Goal: Task Accomplishment & Management: Use online tool/utility

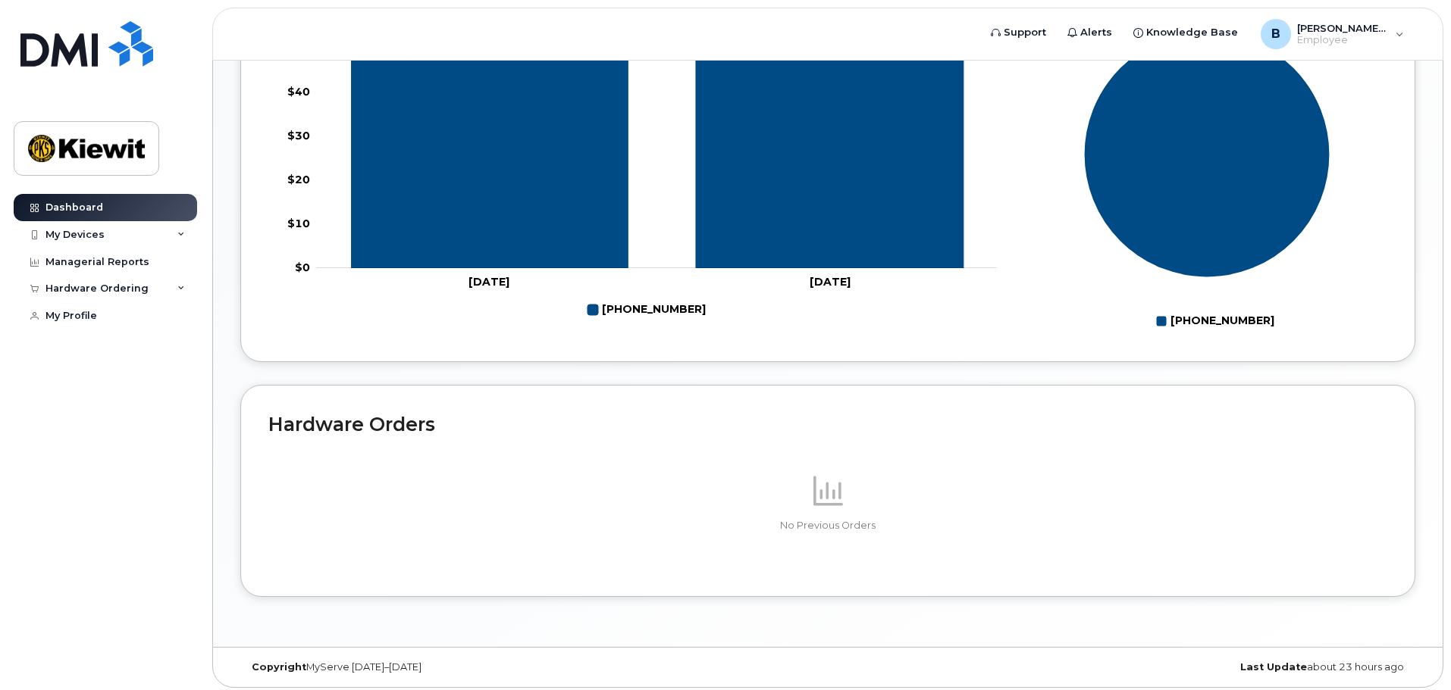
scroll to position [694, 0]
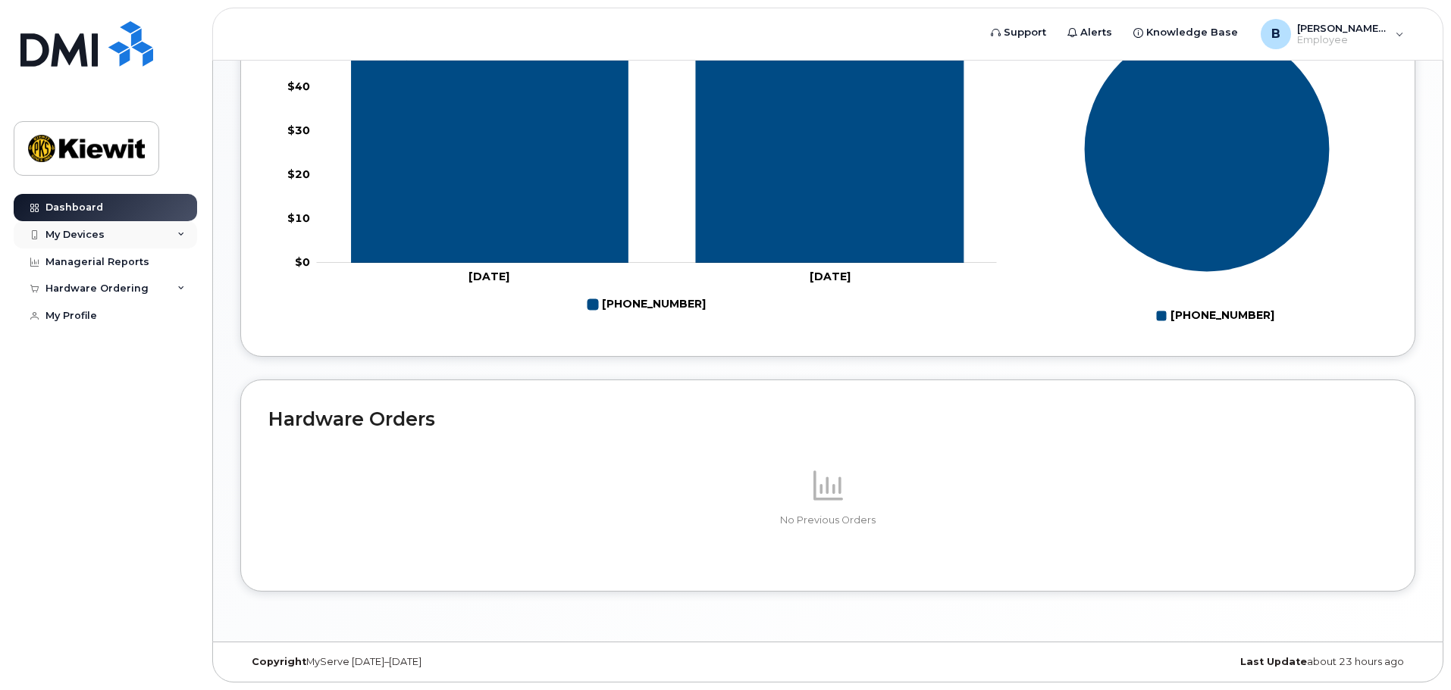
click at [176, 231] on div "My Devices" at bounding box center [105, 234] width 183 height 27
click at [164, 265] on link "Managerial Reports" at bounding box center [105, 262] width 183 height 27
click at [188, 290] on div "Hardware Ordering" at bounding box center [105, 288] width 183 height 27
click at [166, 312] on link "New Order" at bounding box center [118, 316] width 157 height 29
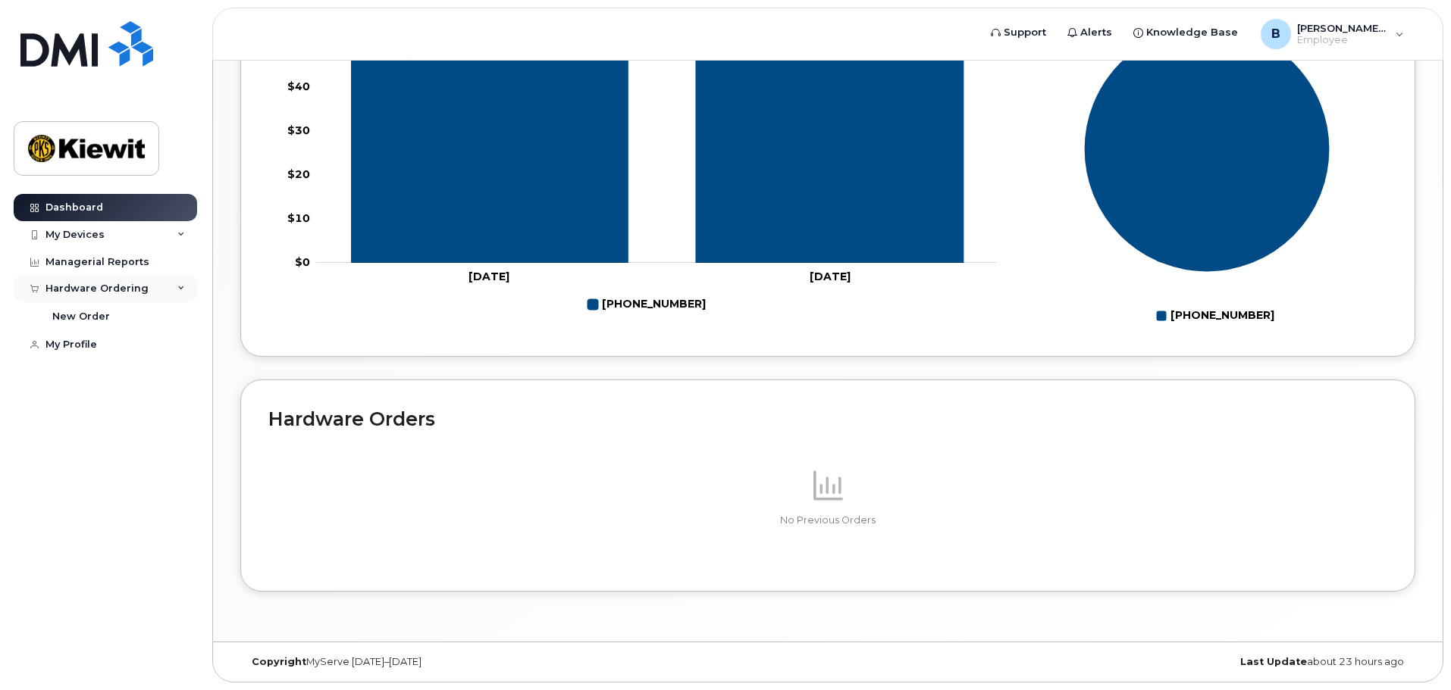
click at [146, 288] on div "Hardware Ordering" at bounding box center [105, 288] width 183 height 27
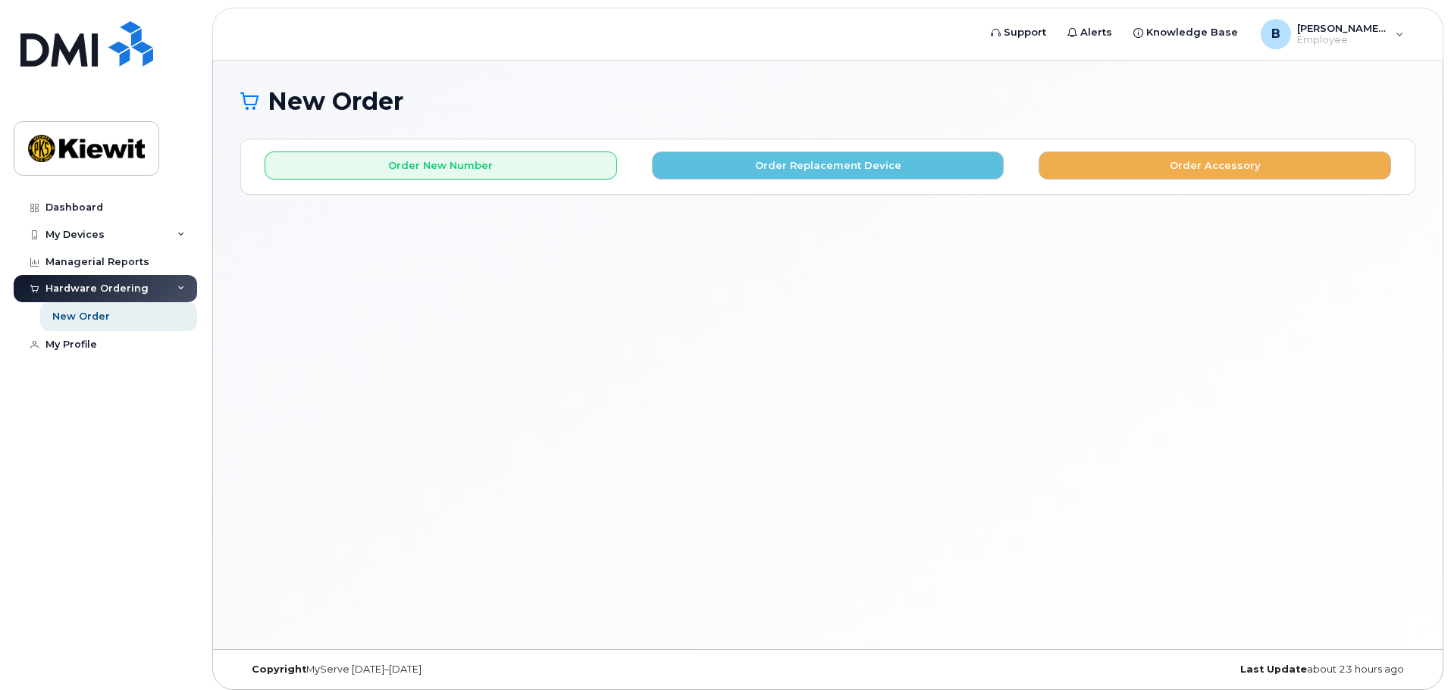
click at [95, 368] on div "Dashboard My Devices Add Device 816-401-4537 (Brooke Callahan) Managerial Repor…" at bounding box center [107, 431] width 187 height 474
click at [89, 352] on link "My Profile" at bounding box center [105, 344] width 183 height 27
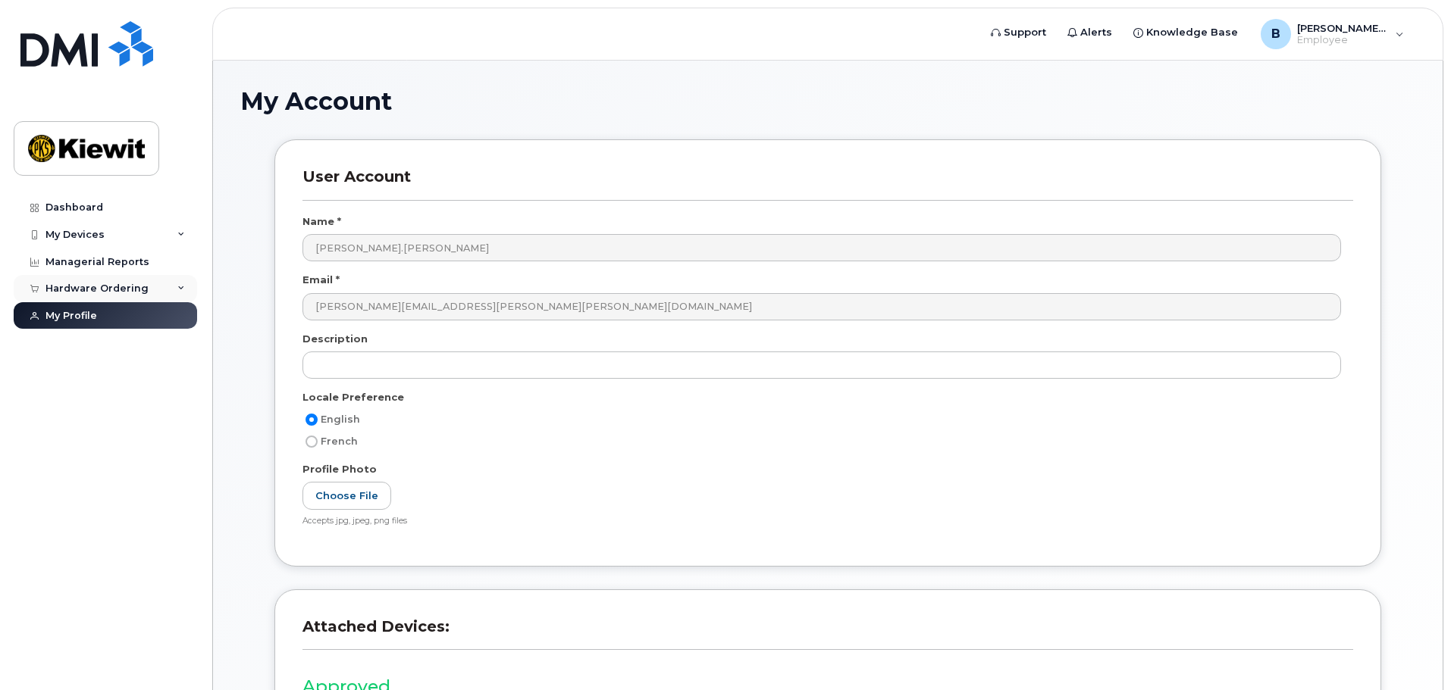
click at [167, 295] on div "Hardware Ordering" at bounding box center [105, 288] width 183 height 27
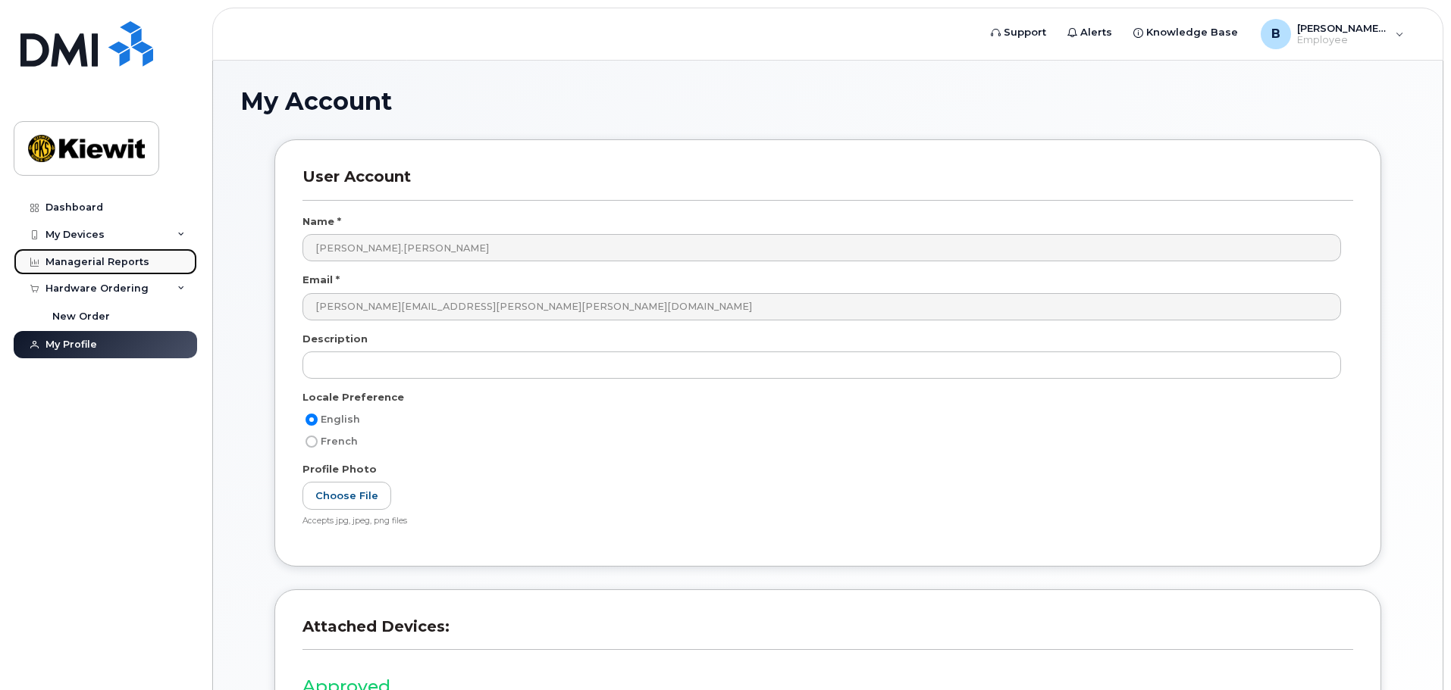
click at [158, 257] on link "Managerial Reports" at bounding box center [105, 262] width 183 height 27
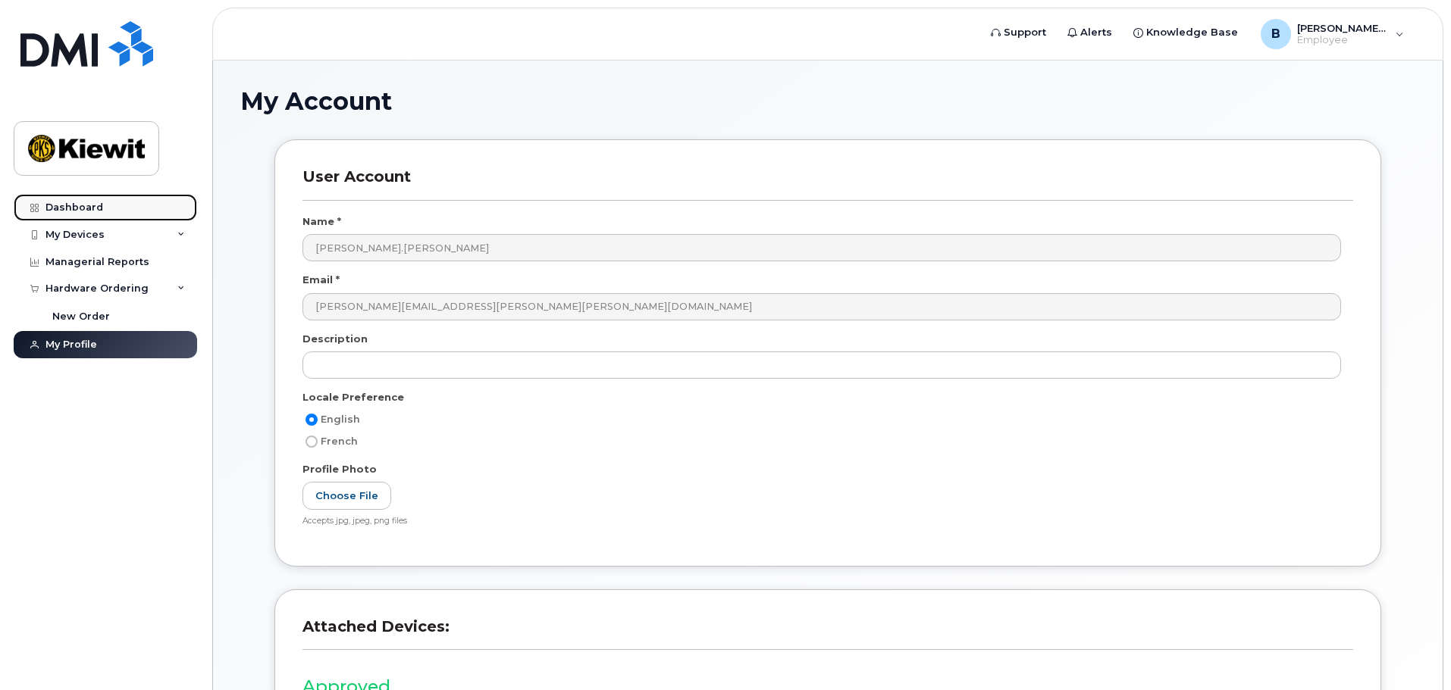
click at [153, 211] on link "Dashboard" at bounding box center [105, 207] width 183 height 27
click at [43, 211] on link "Dashboard" at bounding box center [105, 207] width 183 height 27
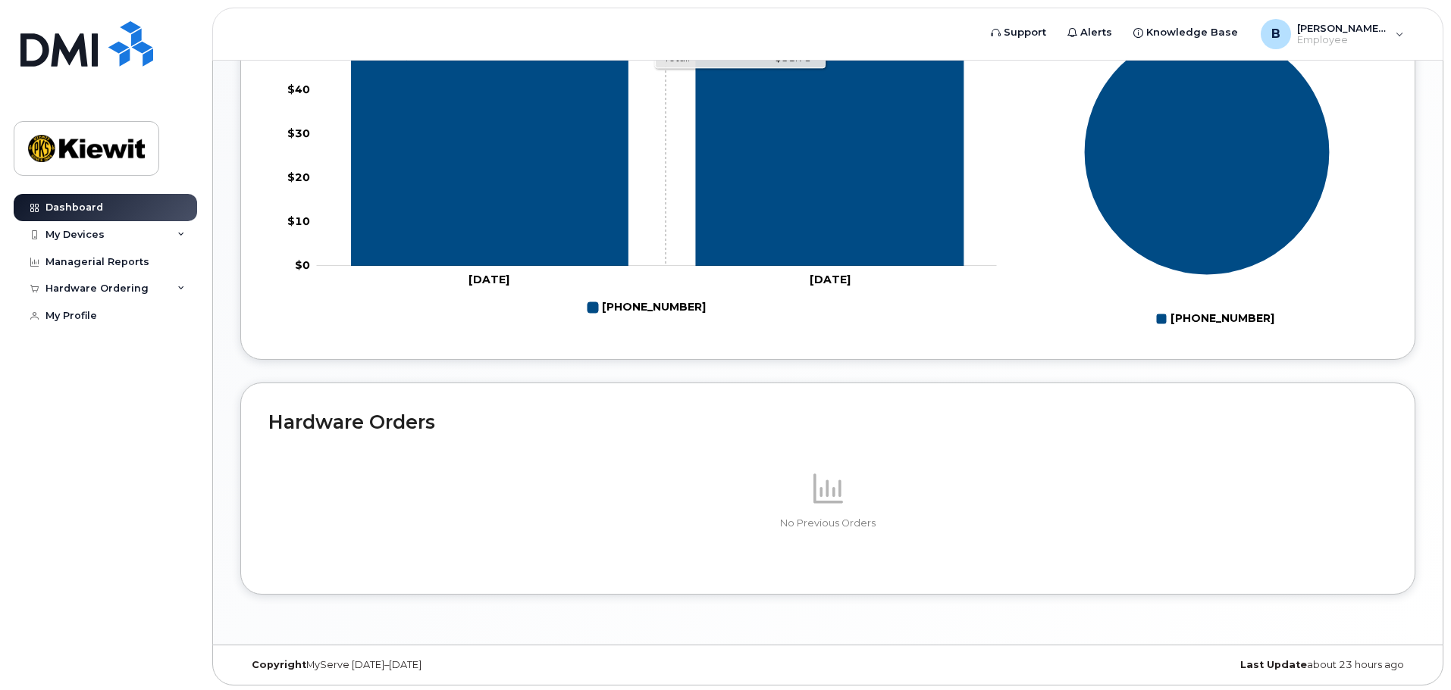
scroll to position [694, 0]
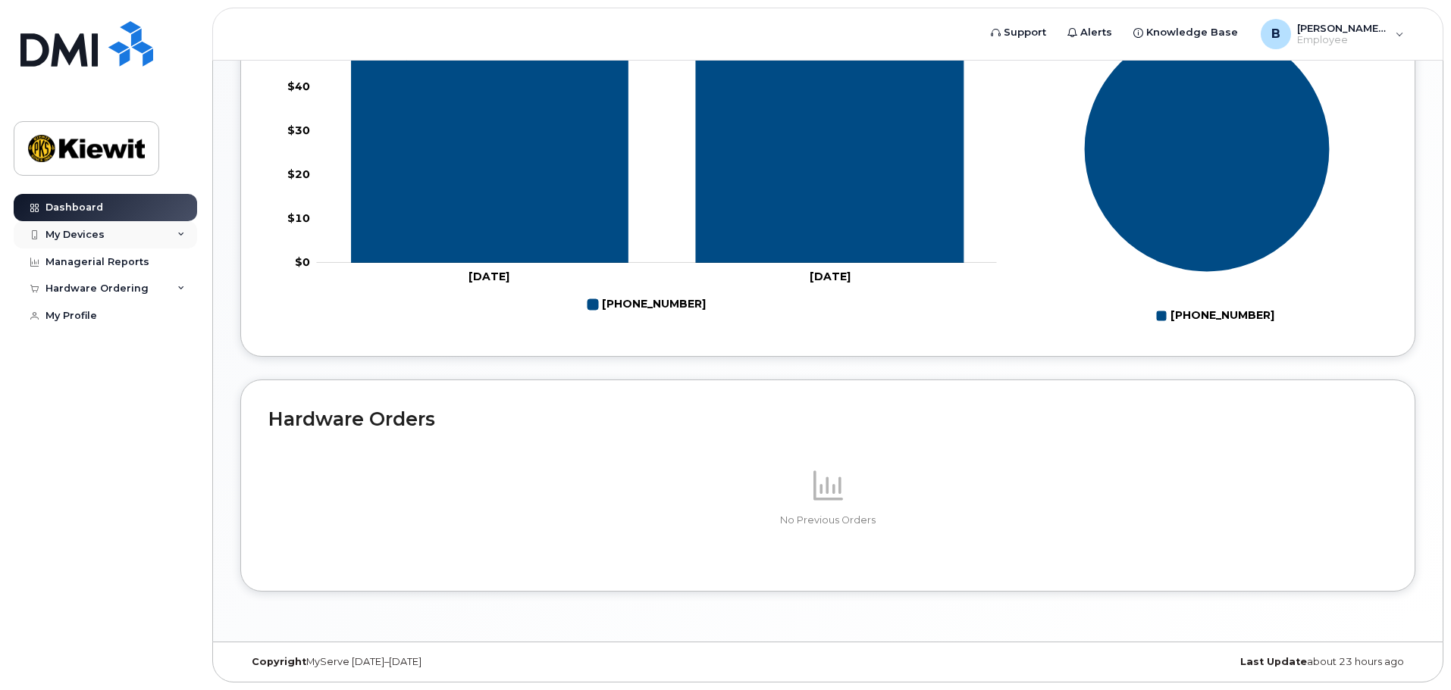
click at [191, 240] on div "My Devices" at bounding box center [105, 234] width 183 height 27
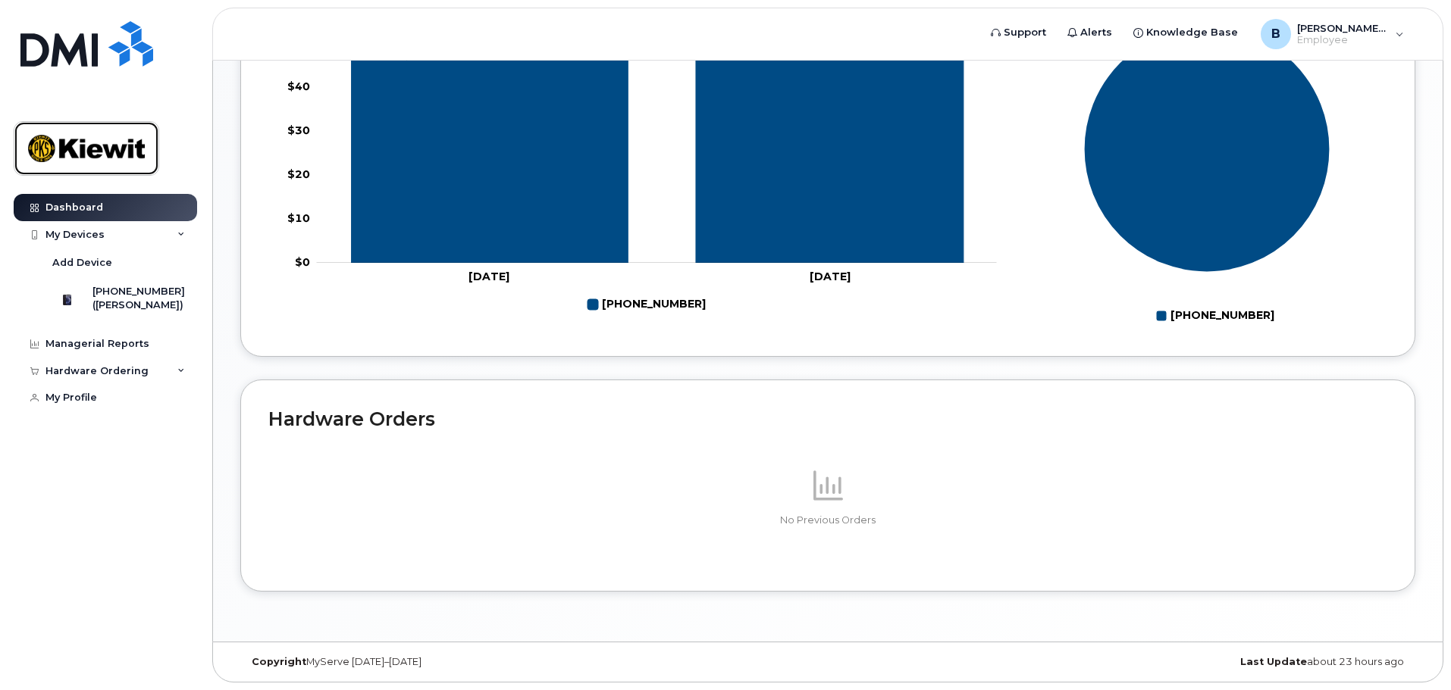
click at [133, 156] on img at bounding box center [86, 149] width 117 height 44
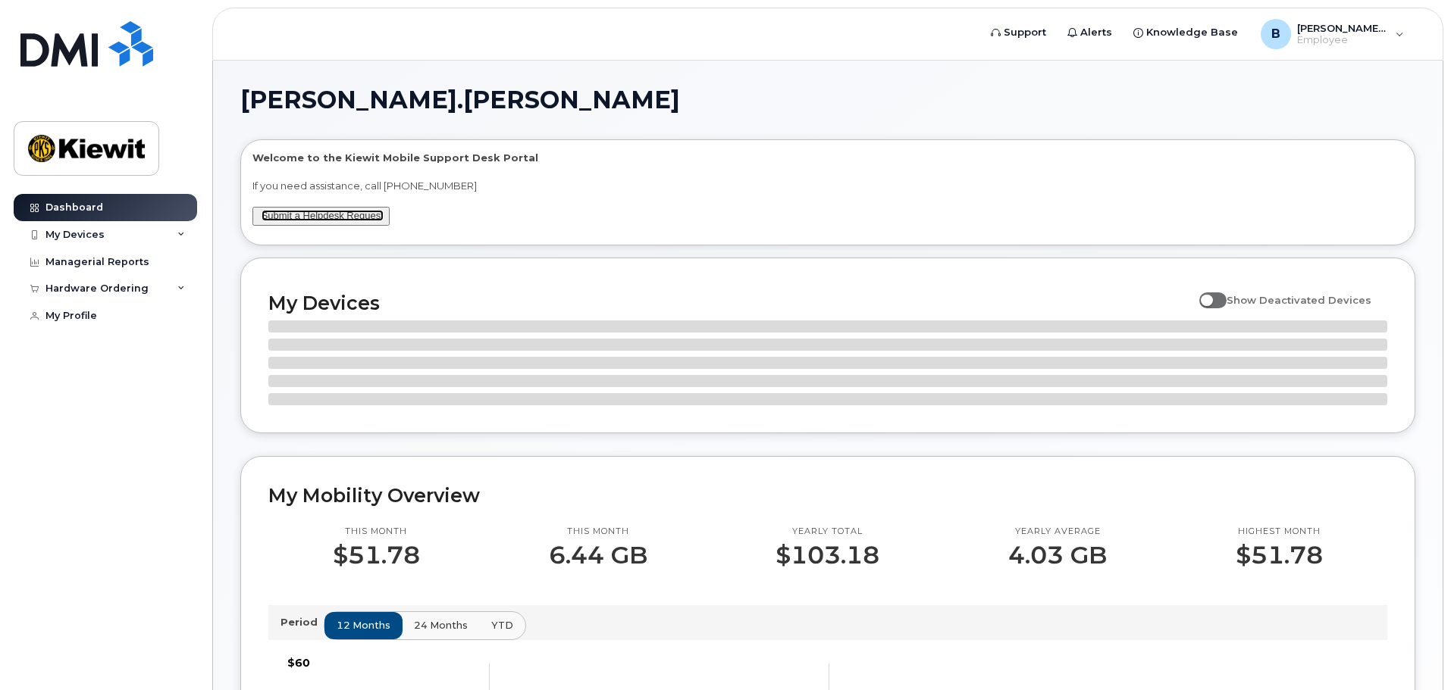
click at [321, 215] on link "Submit a Helpdesk Request" at bounding box center [322, 215] width 122 height 11
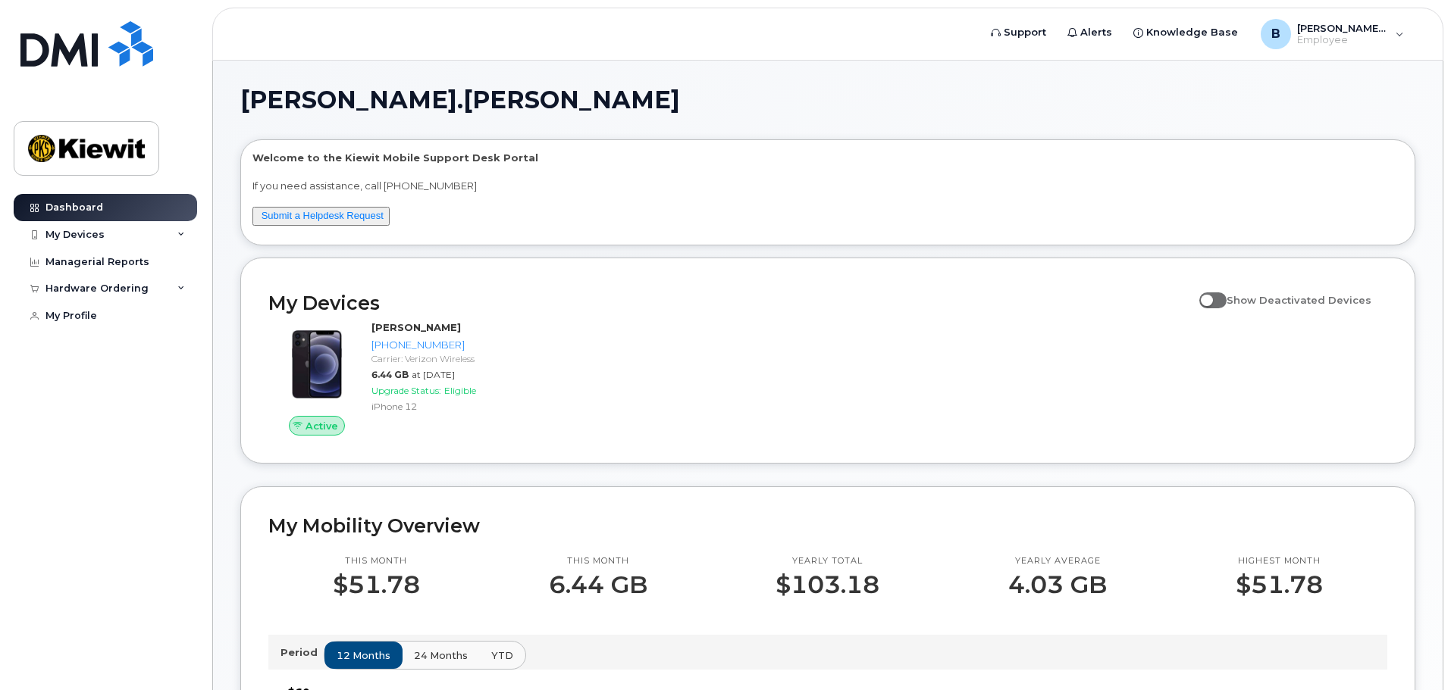
click at [1383, 57] on header "Support Alerts Knowledge Base B [PERSON_NAME].[PERSON_NAME] Employee English Fr…" at bounding box center [827, 34] width 1231 height 53
click at [1382, 36] on span "Employee" at bounding box center [1342, 40] width 91 height 12
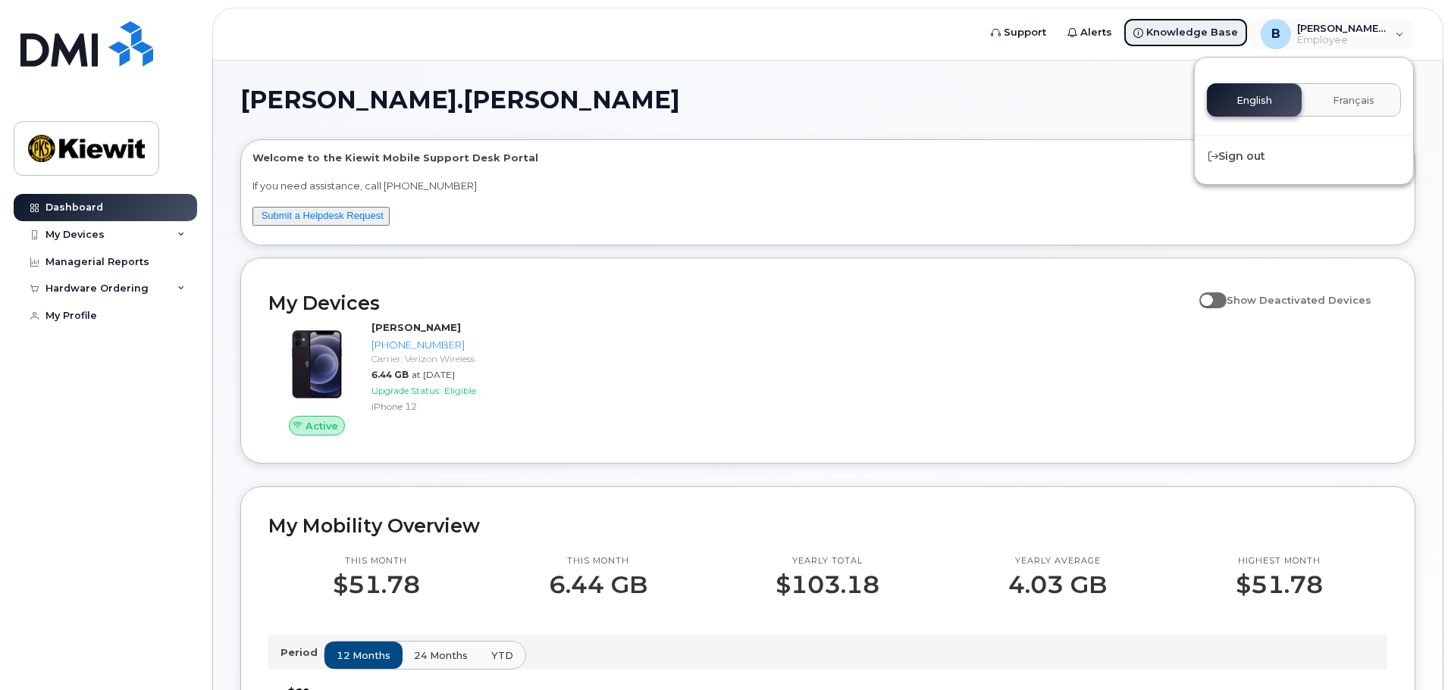
click at [1204, 31] on span "Knowledge Base" at bounding box center [1192, 32] width 92 height 15
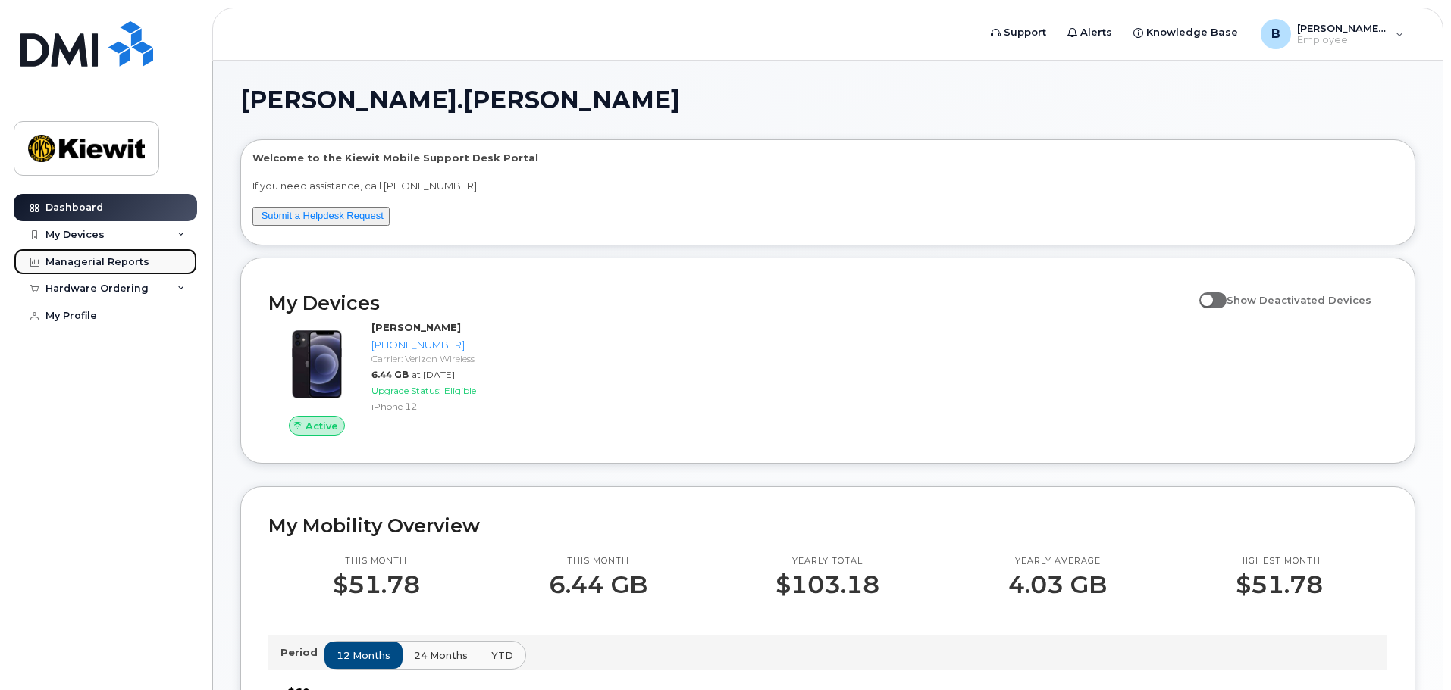
click at [142, 267] on div "Managerial Reports" at bounding box center [97, 262] width 104 height 12
